Goal: Information Seeking & Learning: Understand process/instructions

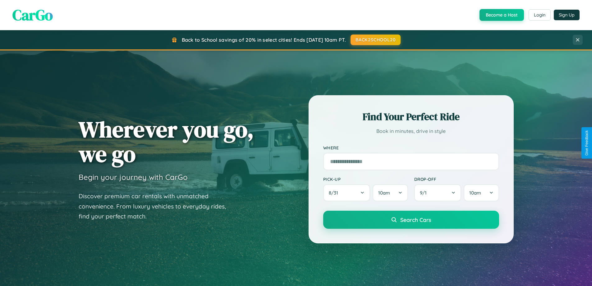
scroll to position [1196, 0]
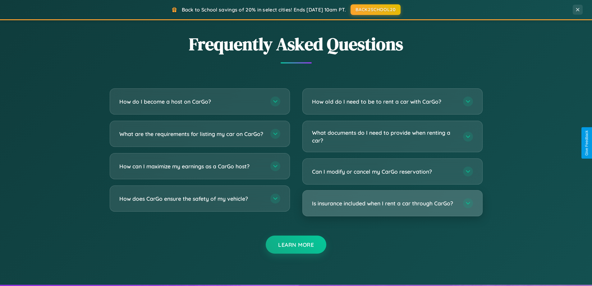
click at [392, 203] on h3 "Is insurance included when I rent a car through CarGo?" at bounding box center [384, 203] width 145 height 8
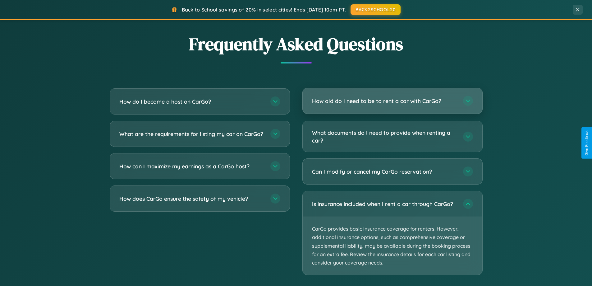
click at [392, 101] on h3 "How old do I need to be to rent a car with CarGo?" at bounding box center [384, 101] width 145 height 8
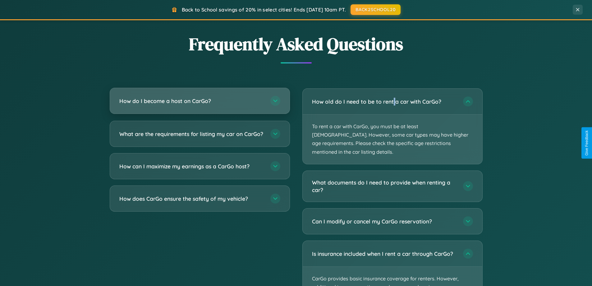
click at [200, 101] on h3 "How do I become a host on CarGo?" at bounding box center [191, 101] width 145 height 8
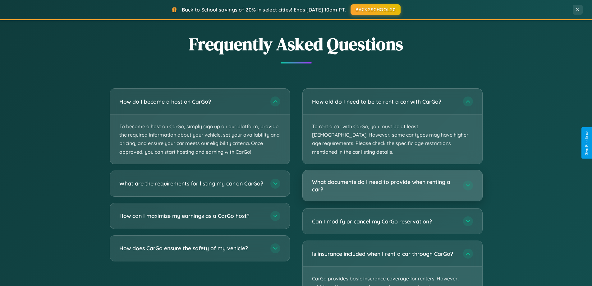
click at [392, 178] on h3 "What documents do I need to provide when renting a car?" at bounding box center [384, 185] width 145 height 15
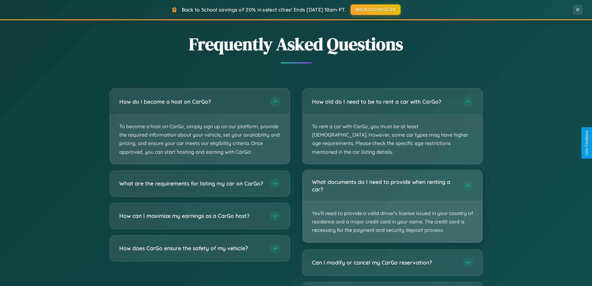
click at [392, 201] on p "You'll need to provide a valid driver's license issued in your country of resid…" at bounding box center [393, 221] width 180 height 41
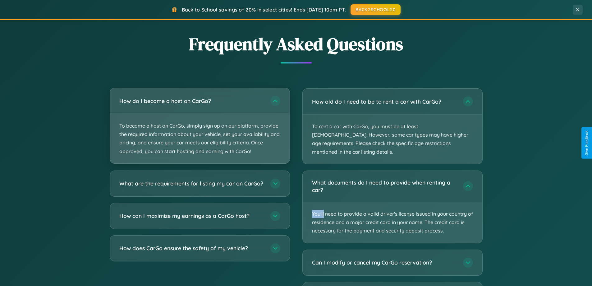
click at [200, 126] on p "To become a host on CarGo, simply sign up on our platform, provide the required…" at bounding box center [200, 138] width 180 height 49
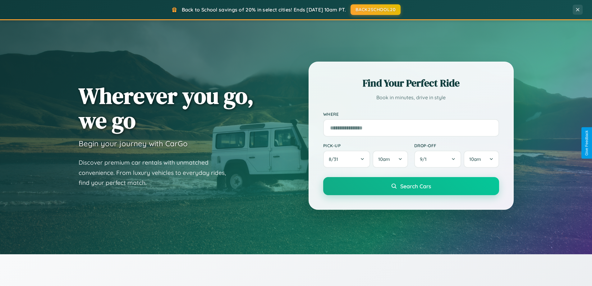
scroll to position [0, 0]
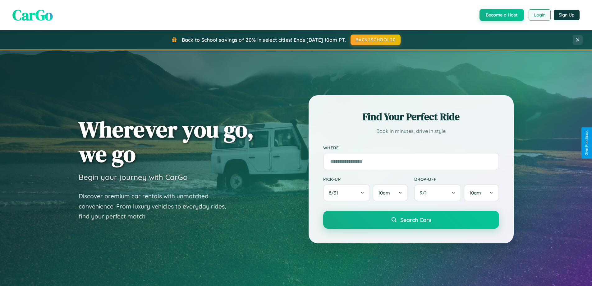
click at [539, 15] on button "Login" at bounding box center [540, 14] width 22 height 11
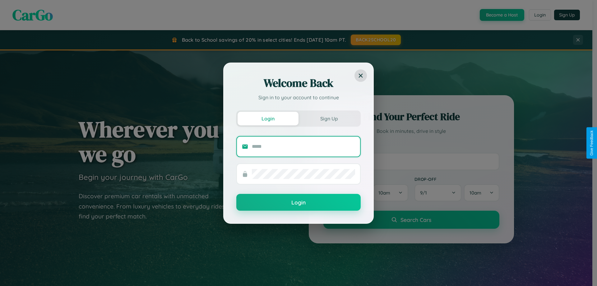
click at [303, 146] on input "text" at bounding box center [303, 146] width 103 height 10
type input "**********"
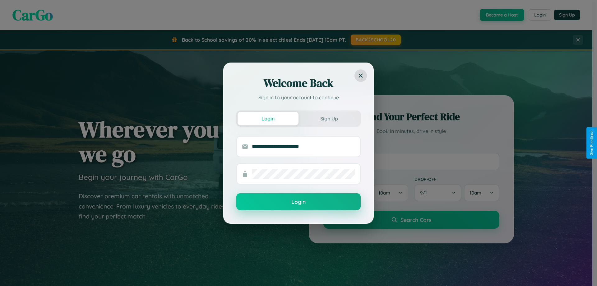
click at [298, 202] on button "Login" at bounding box center [298, 201] width 124 height 17
